Goal: Ask a question: Seek information or help from site administrators or community

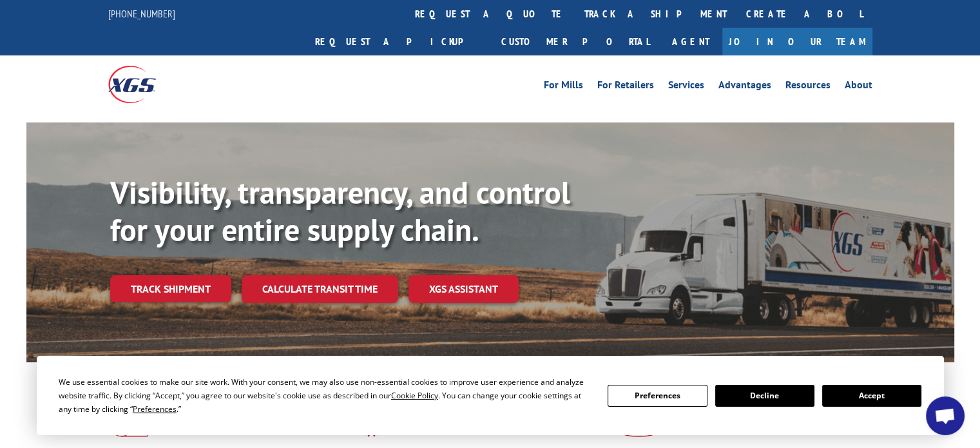
click at [875, 394] on button "Accept" at bounding box center [871, 396] width 99 height 22
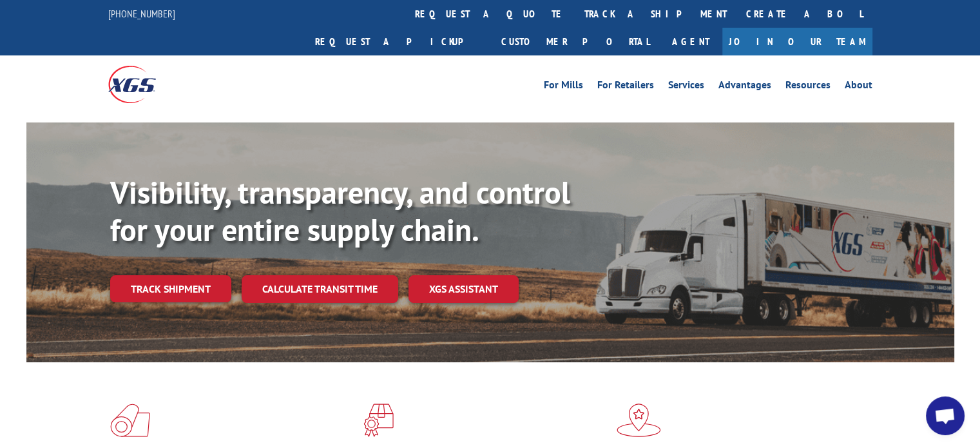
click at [935, 412] on span "Open chat" at bounding box center [945, 417] width 21 height 18
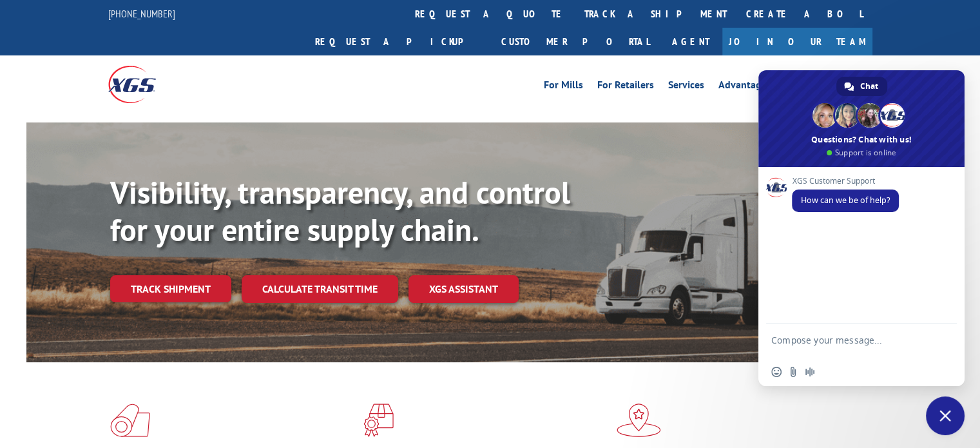
click at [874, 341] on textarea "Compose your message..." at bounding box center [847, 345] width 152 height 23
type textarea "S"
type textarea "Question about an invoice"
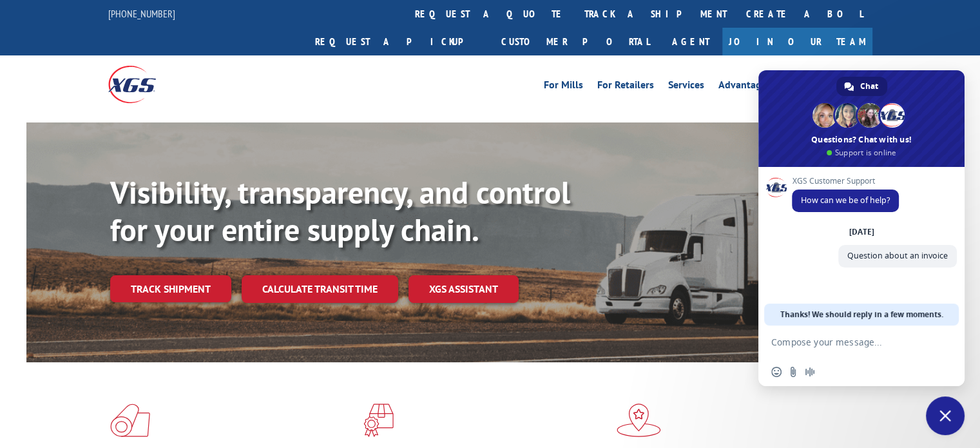
click at [851, 344] on textarea "Compose your message..." at bounding box center [847, 342] width 152 height 12
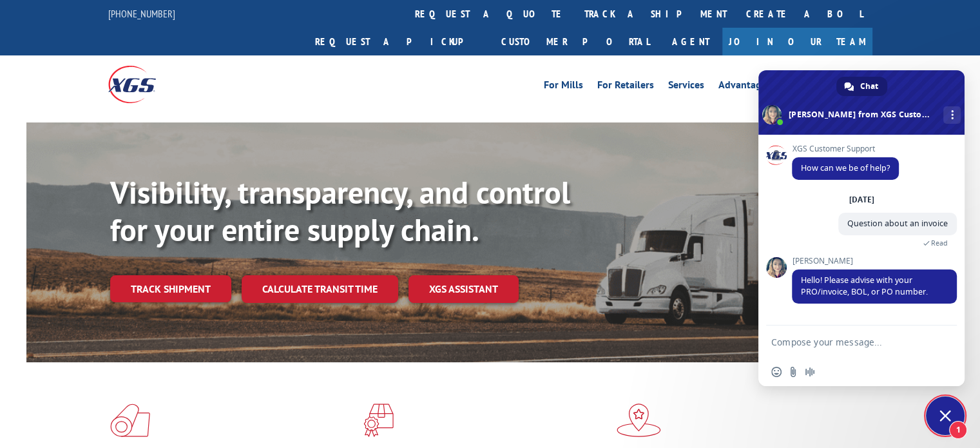
click at [866, 346] on textarea "Compose your message..." at bounding box center [847, 342] width 152 height 12
type textarea "17589205"
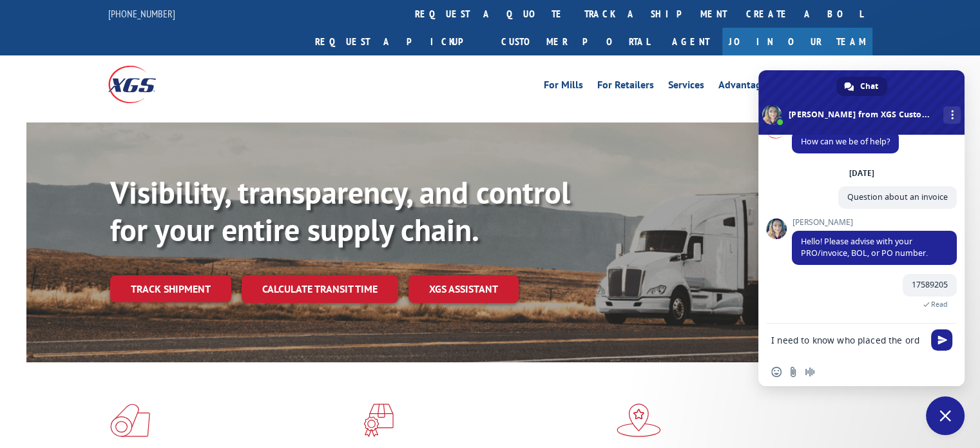
scroll to position [28, 0]
type textarea "I need to know who placed the order please"
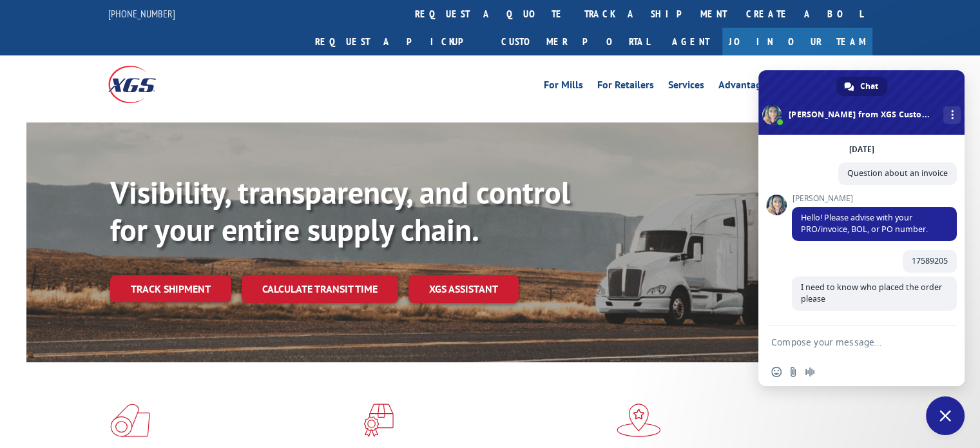
scroll to position [66, 0]
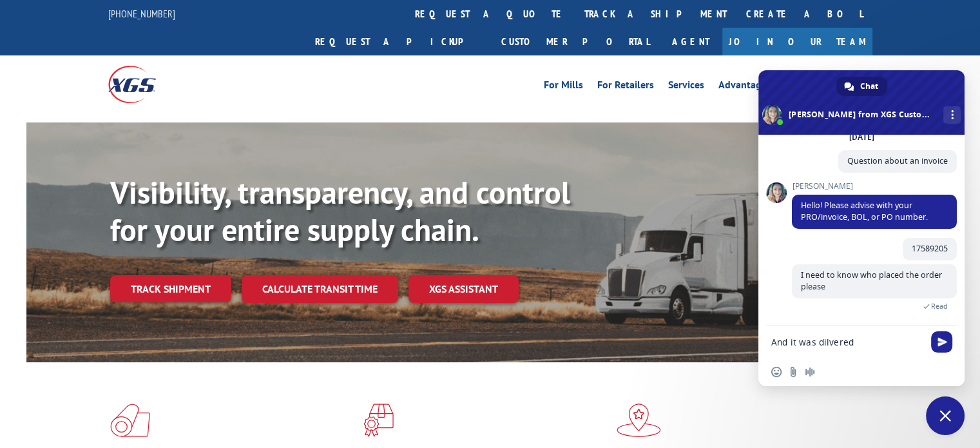
click at [844, 344] on textarea "And it was dilvered" at bounding box center [847, 342] width 152 height 12
type textarea "And it was delivered"
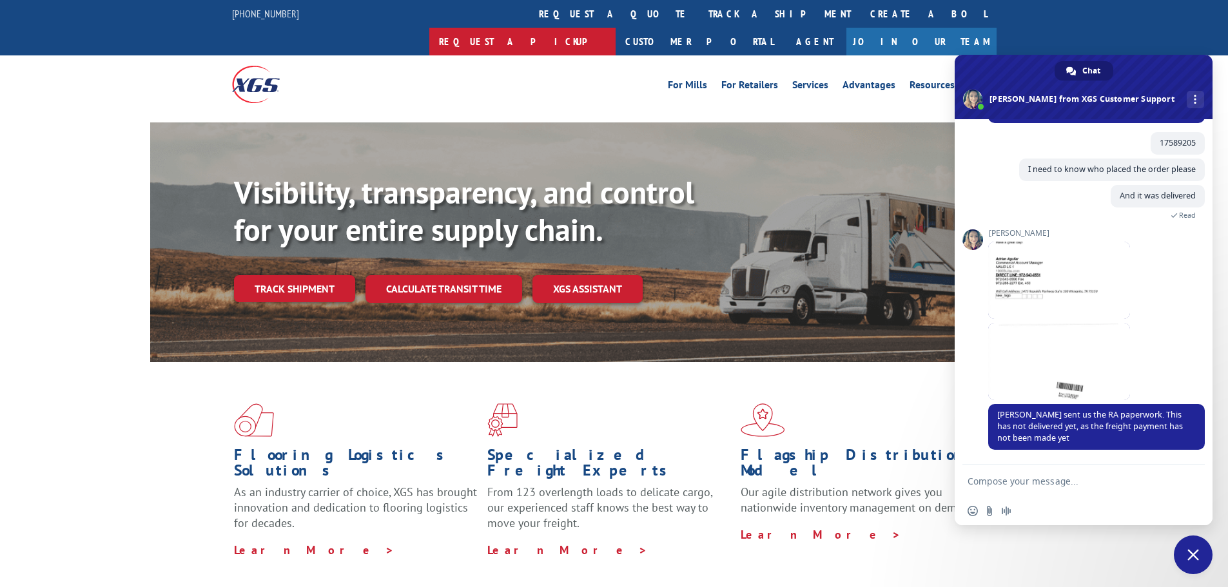
scroll to position [153, 0]
click at [980, 276] on span at bounding box center [1059, 280] width 142 height 77
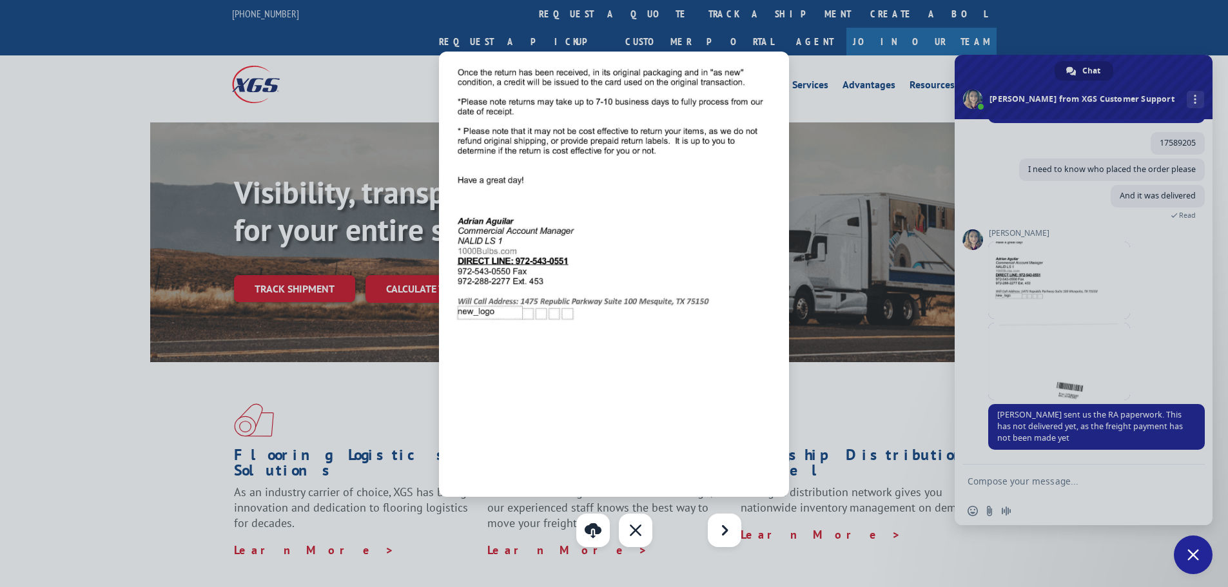
click at [980, 350] on div at bounding box center [614, 293] width 1228 height 587
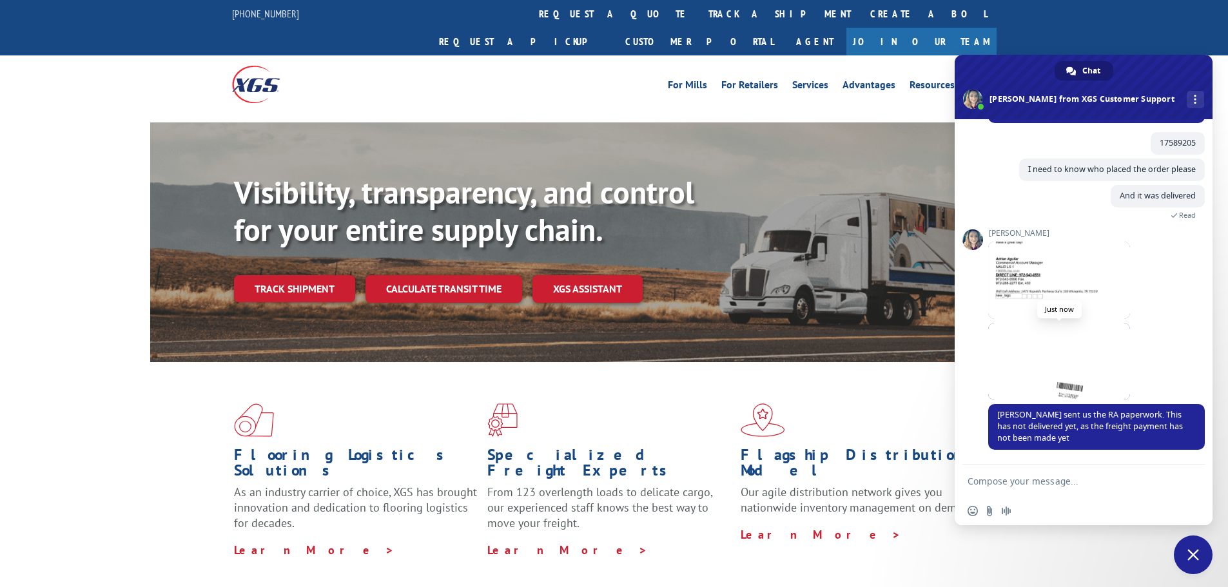
click at [980, 382] on span at bounding box center [1059, 361] width 142 height 77
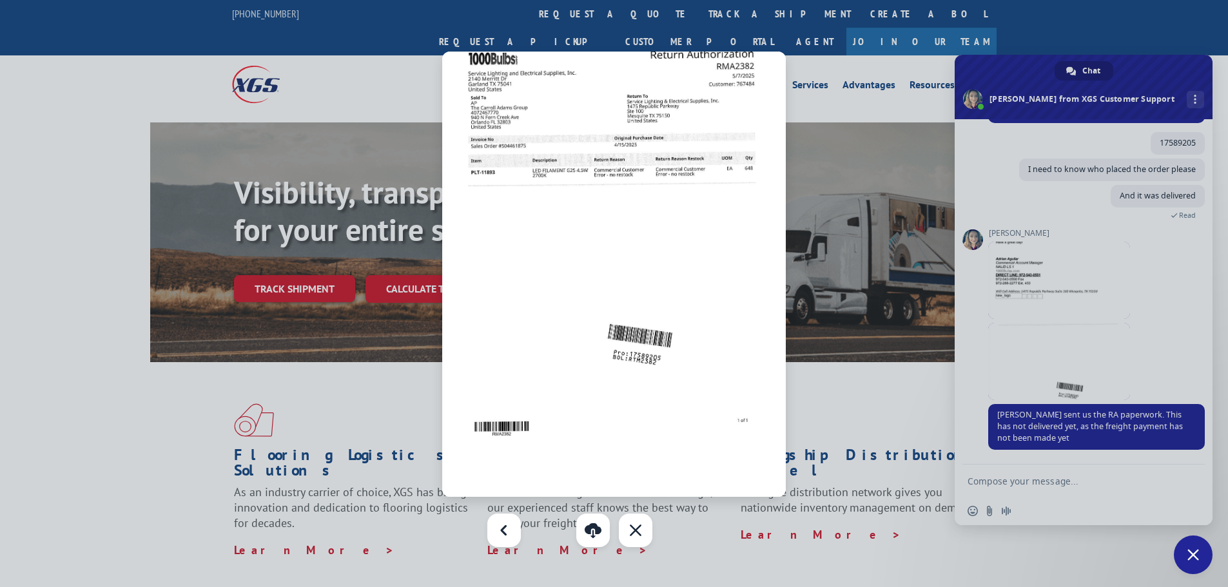
click at [980, 355] on div at bounding box center [614, 293] width 1228 height 587
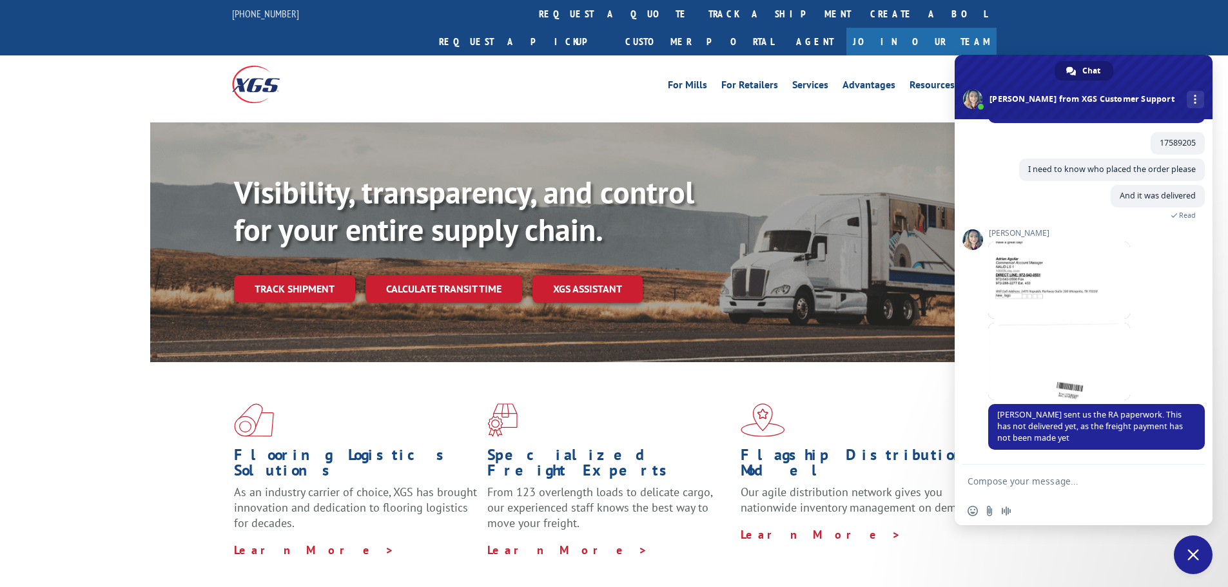
click at [980, 447] on textarea "Compose your message..." at bounding box center [1069, 482] width 204 height 12
type textarea "Where is it being delivered to?"
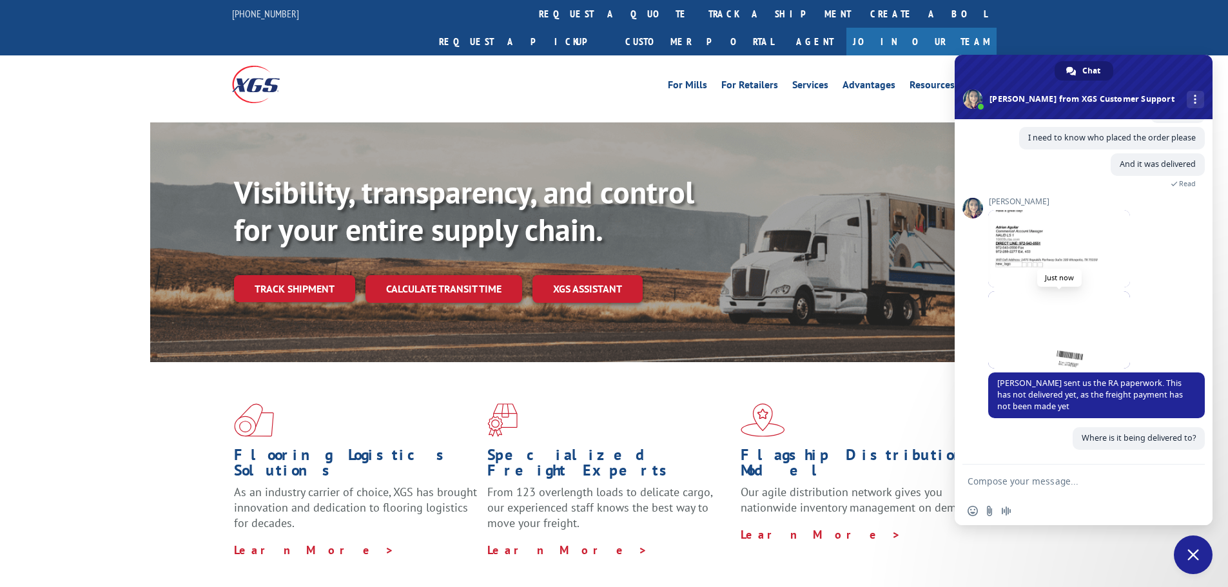
scroll to position [184, 0]
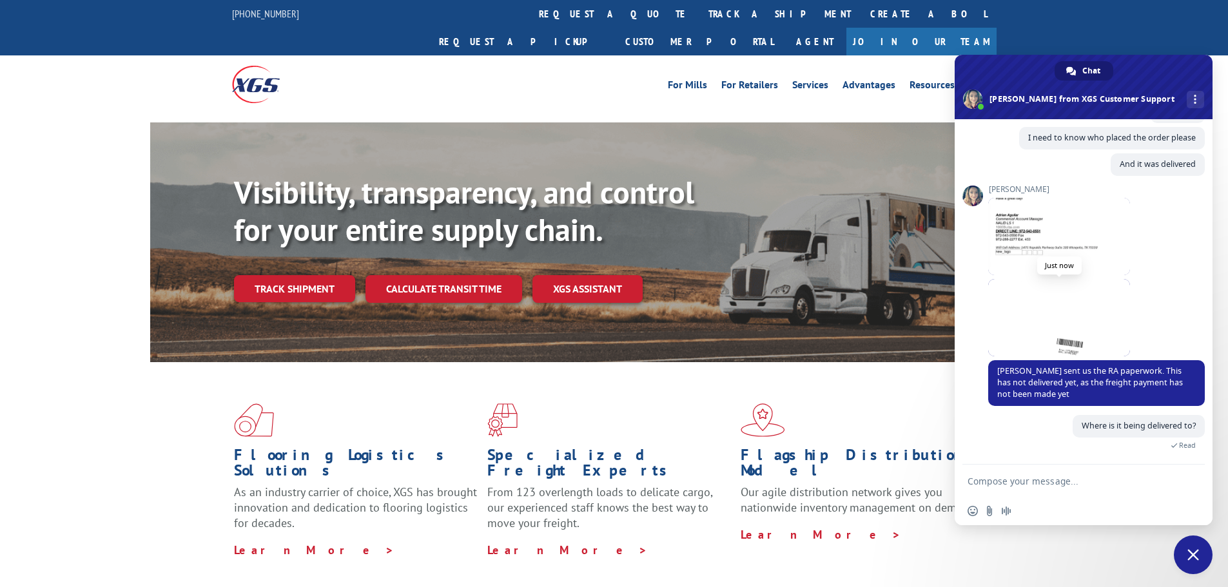
click at [980, 320] on span at bounding box center [1059, 317] width 142 height 77
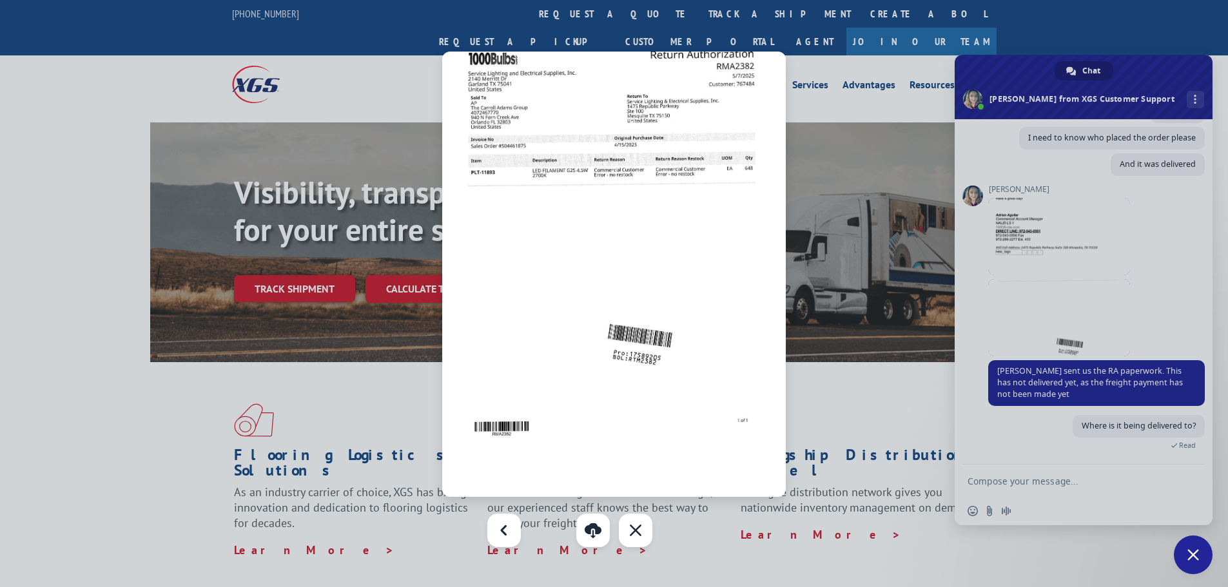
click at [506, 447] on div "Previous" at bounding box center [504, 531] width 34 height 34
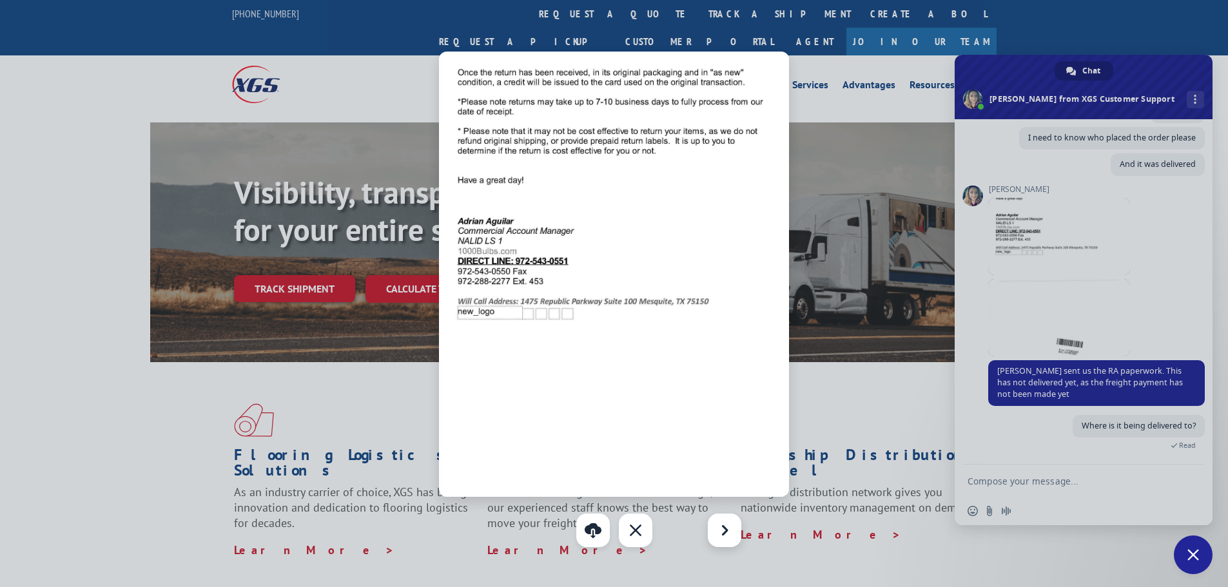
click at [728, 447] on div "Next" at bounding box center [725, 531] width 34 height 34
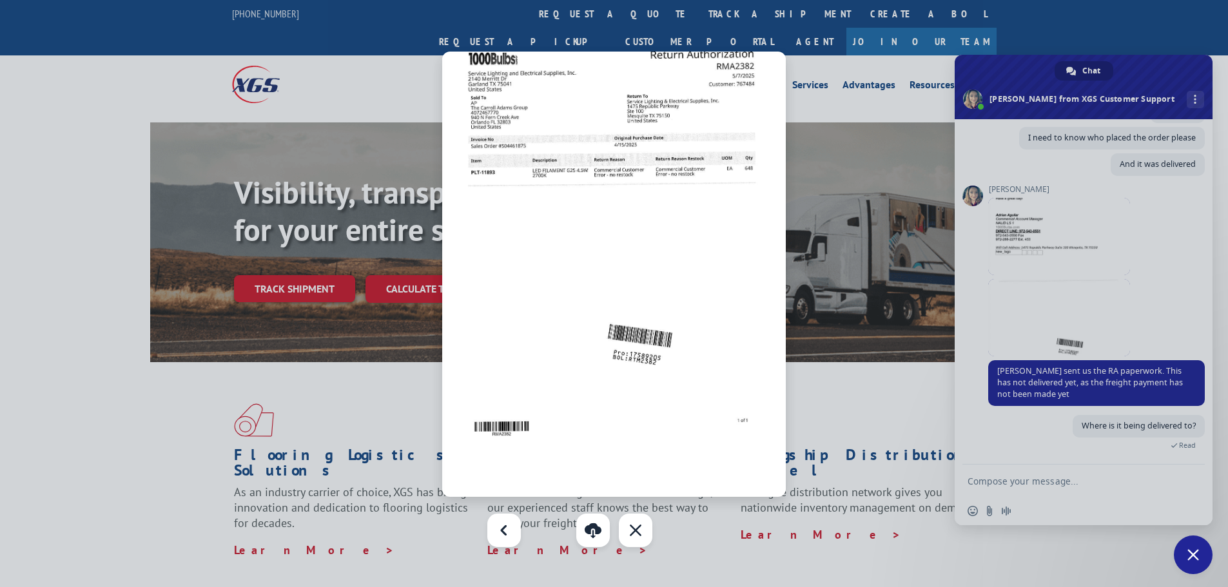
scroll to position [209, 0]
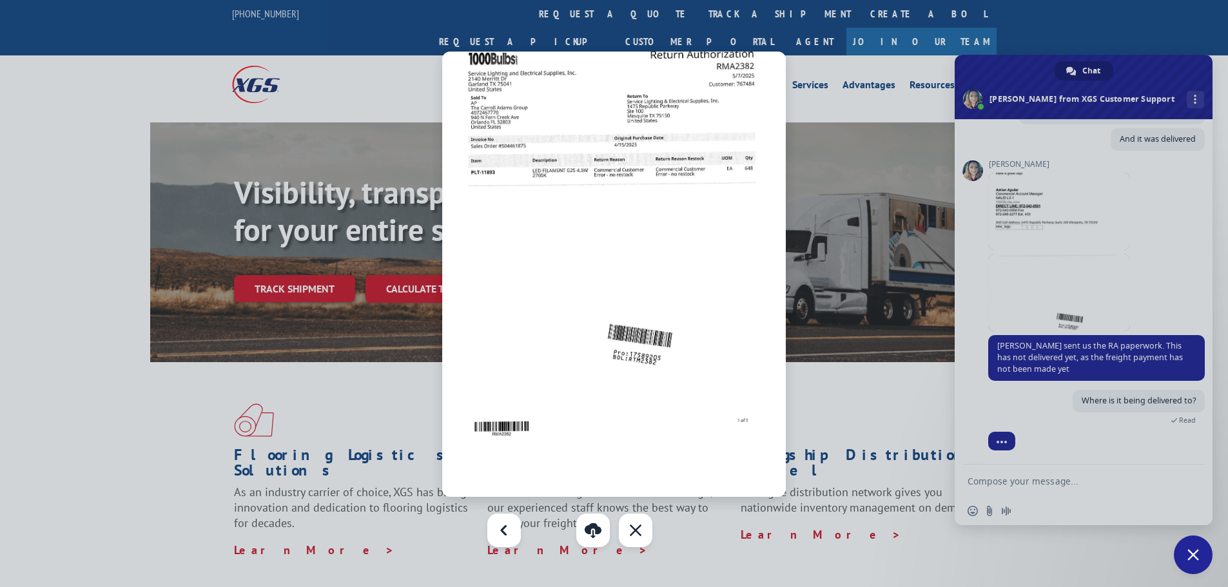
click at [950, 435] on div at bounding box center [614, 293] width 1228 height 587
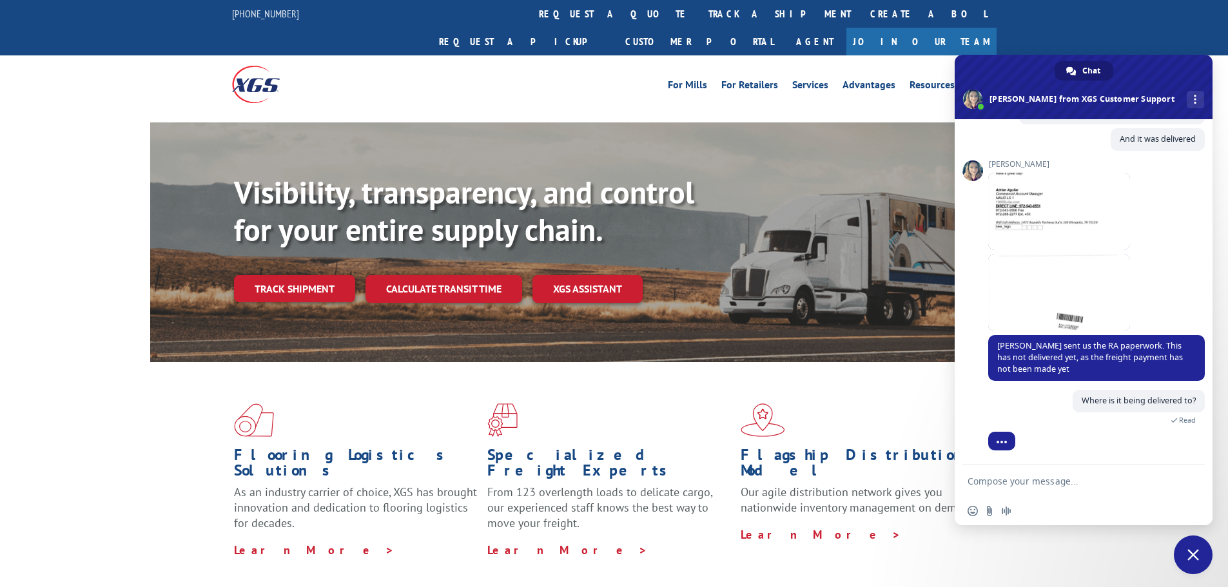
click at [980, 447] on textarea "Compose your message..." at bounding box center [1069, 482] width 204 height 12
type textarea "Or where did it get picked up from"
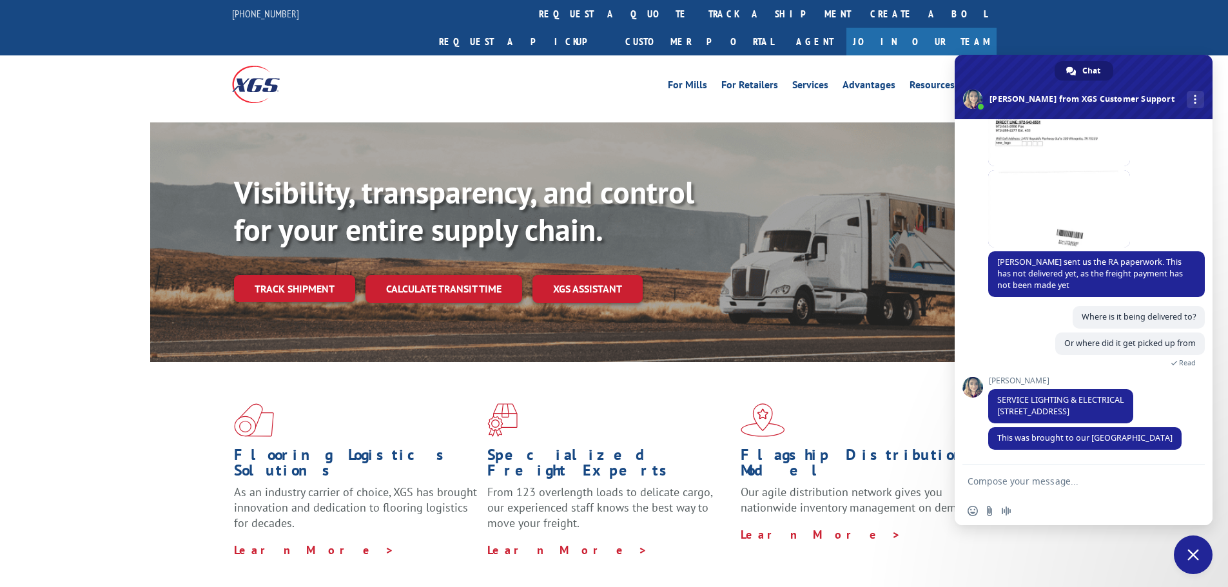
scroll to position [164, 0]
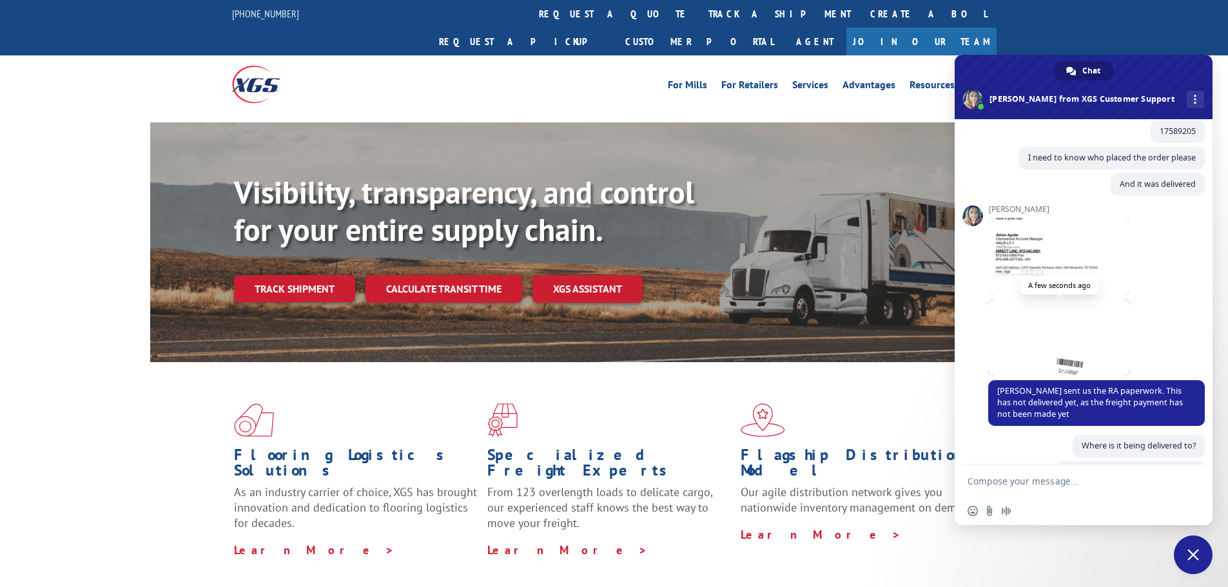
click at [980, 333] on span at bounding box center [1059, 337] width 142 height 77
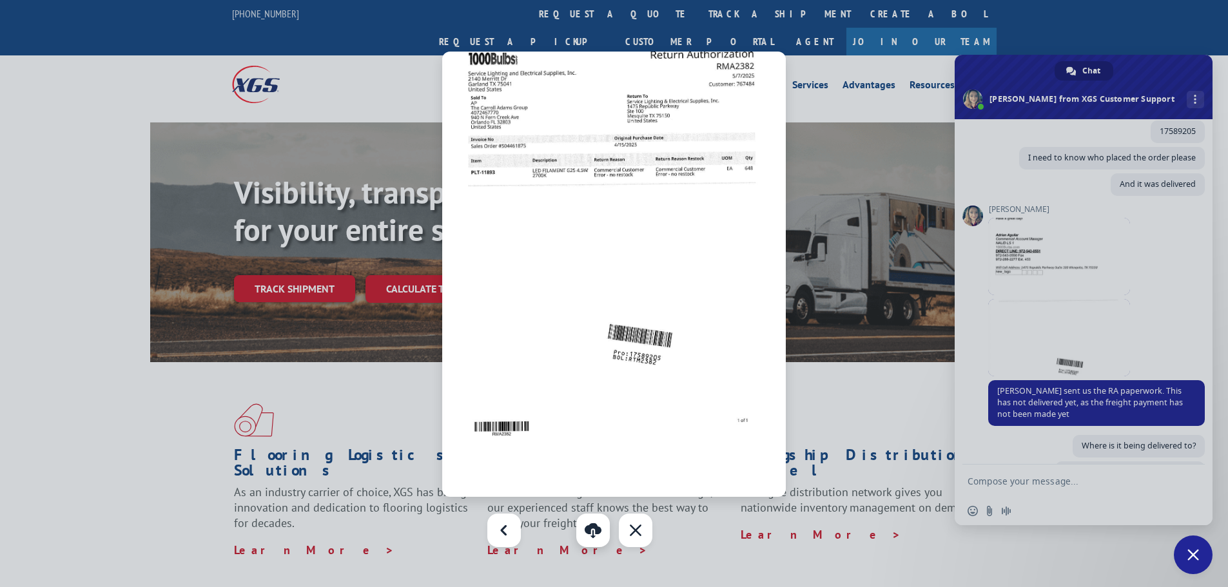
click at [595, 447] on link "Download" at bounding box center [593, 531] width 34 height 34
click at [980, 278] on div at bounding box center [614, 293] width 1228 height 587
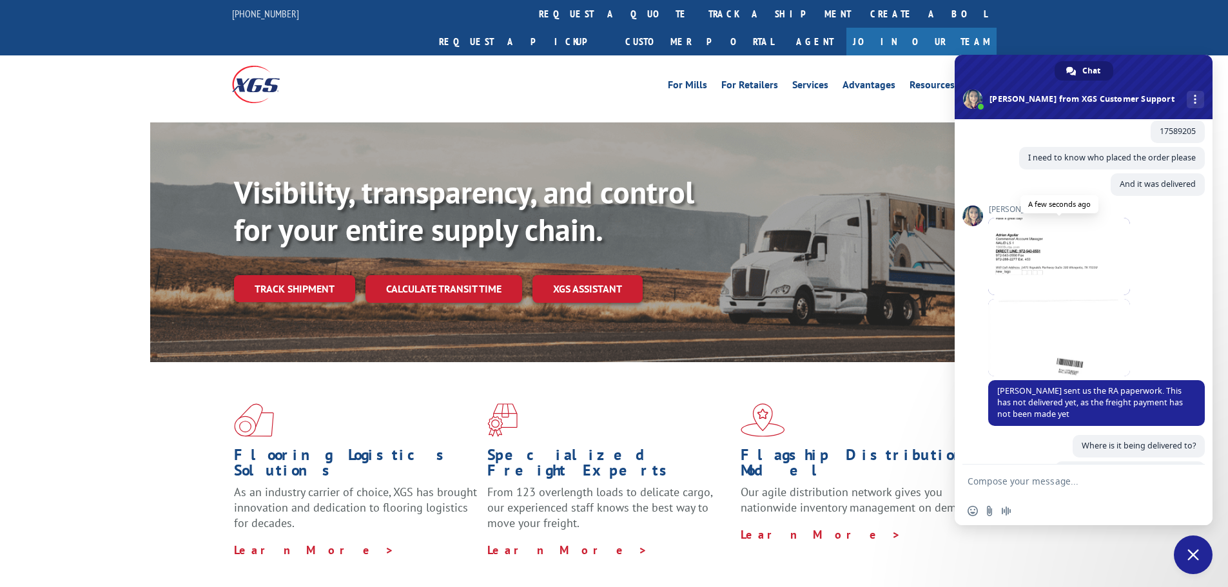
click at [980, 267] on span at bounding box center [1059, 256] width 142 height 77
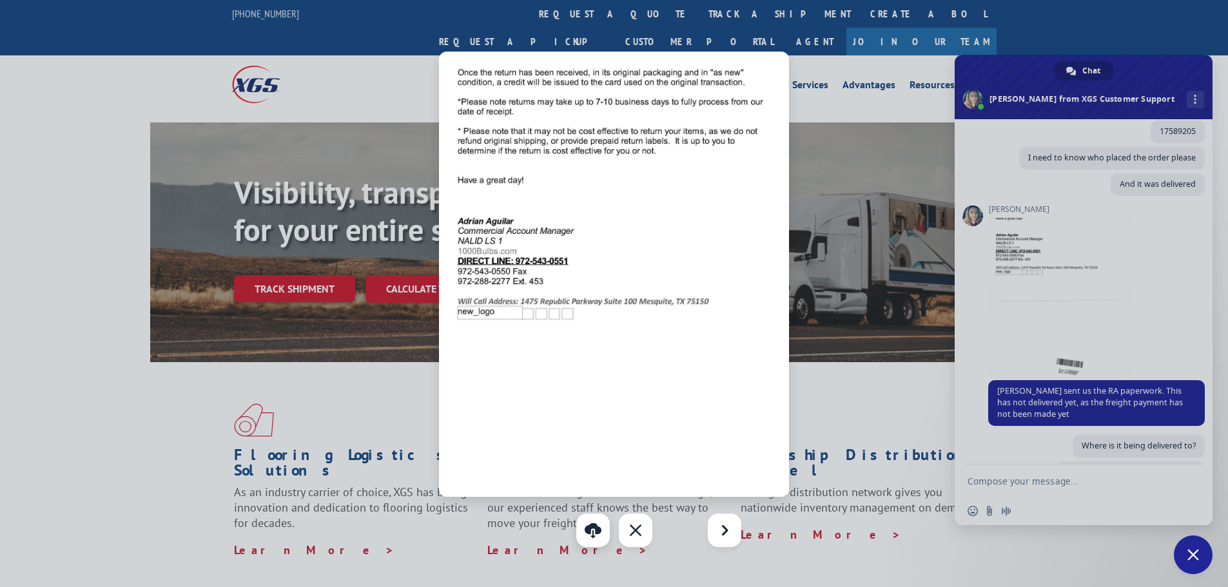
click at [599, 447] on link "Download" at bounding box center [593, 531] width 34 height 34
click at [906, 110] on div at bounding box center [614, 293] width 1228 height 587
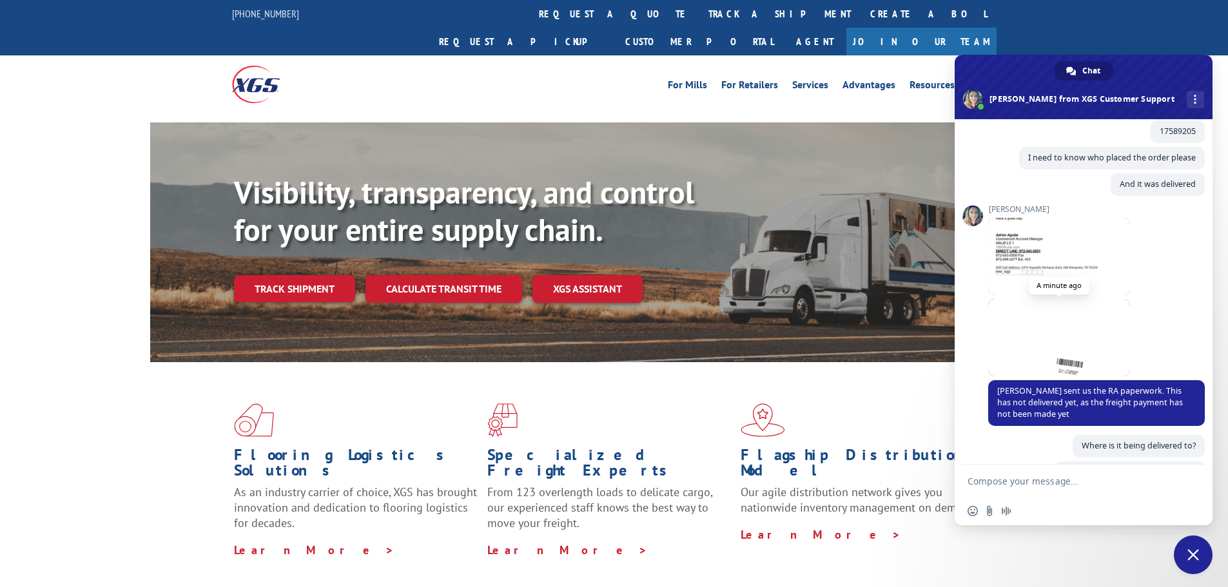
scroll to position [293, 0]
